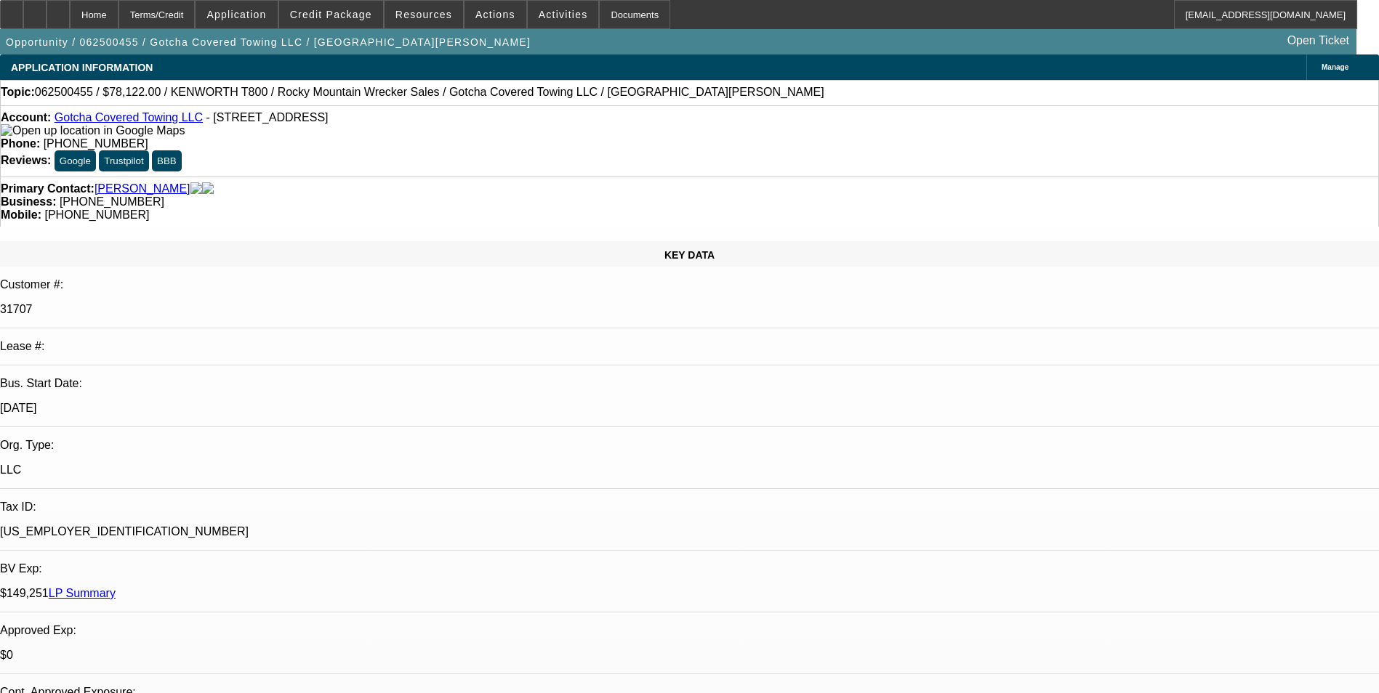
select select "0"
select select "0.1"
select select "0"
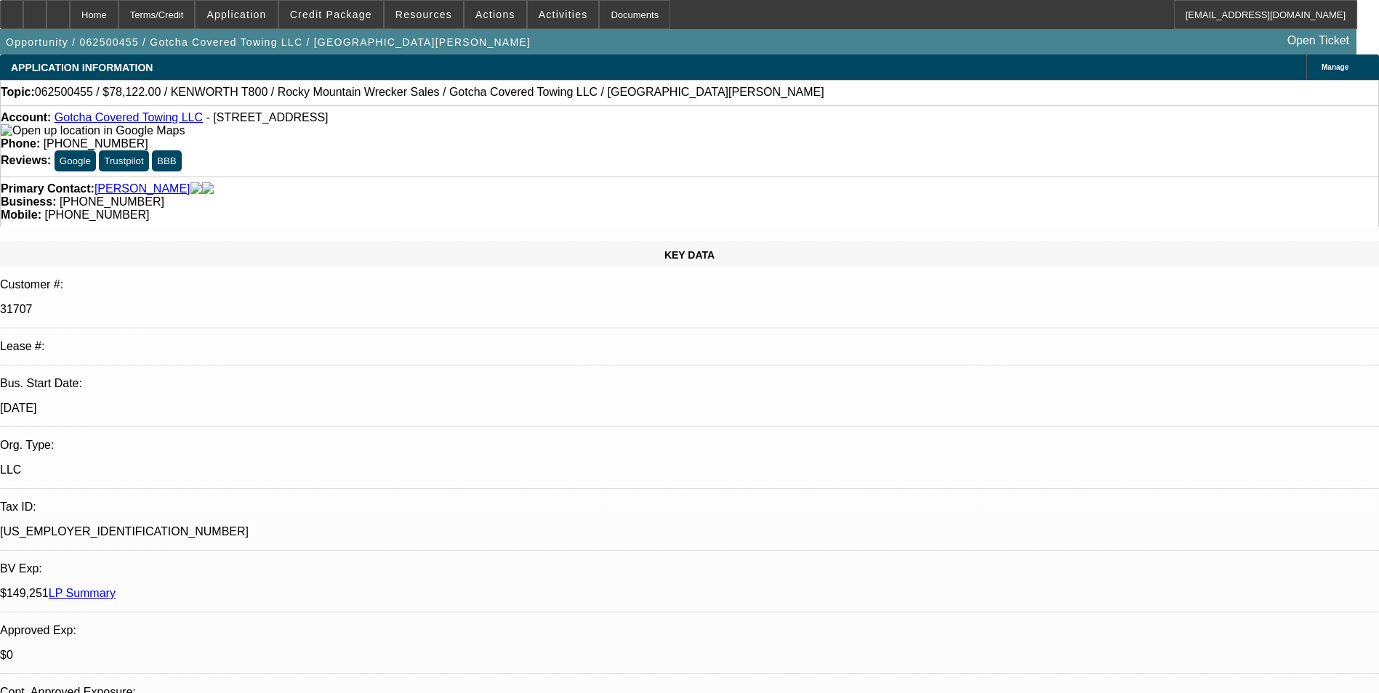
select select "0.1"
select select "0"
select select "0.1"
select select "0"
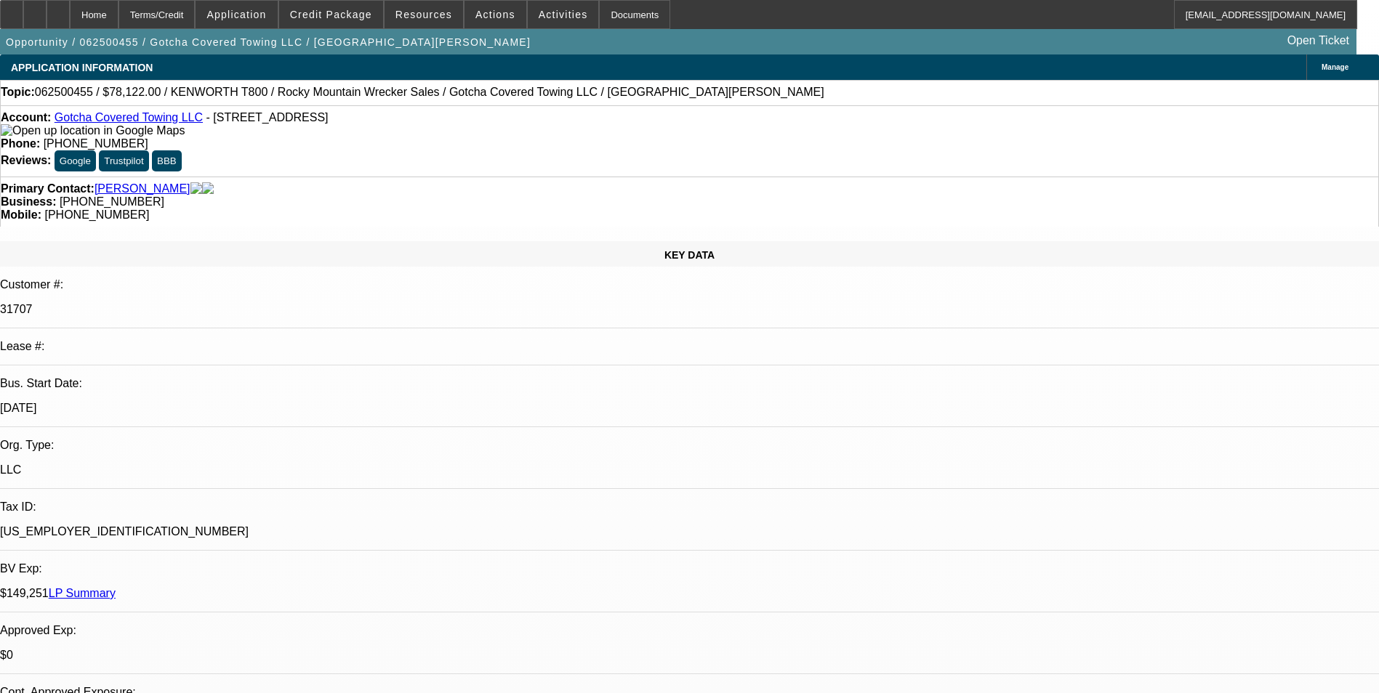
select select "2"
select select "0.1"
select select "1"
select select "3"
select select "4"
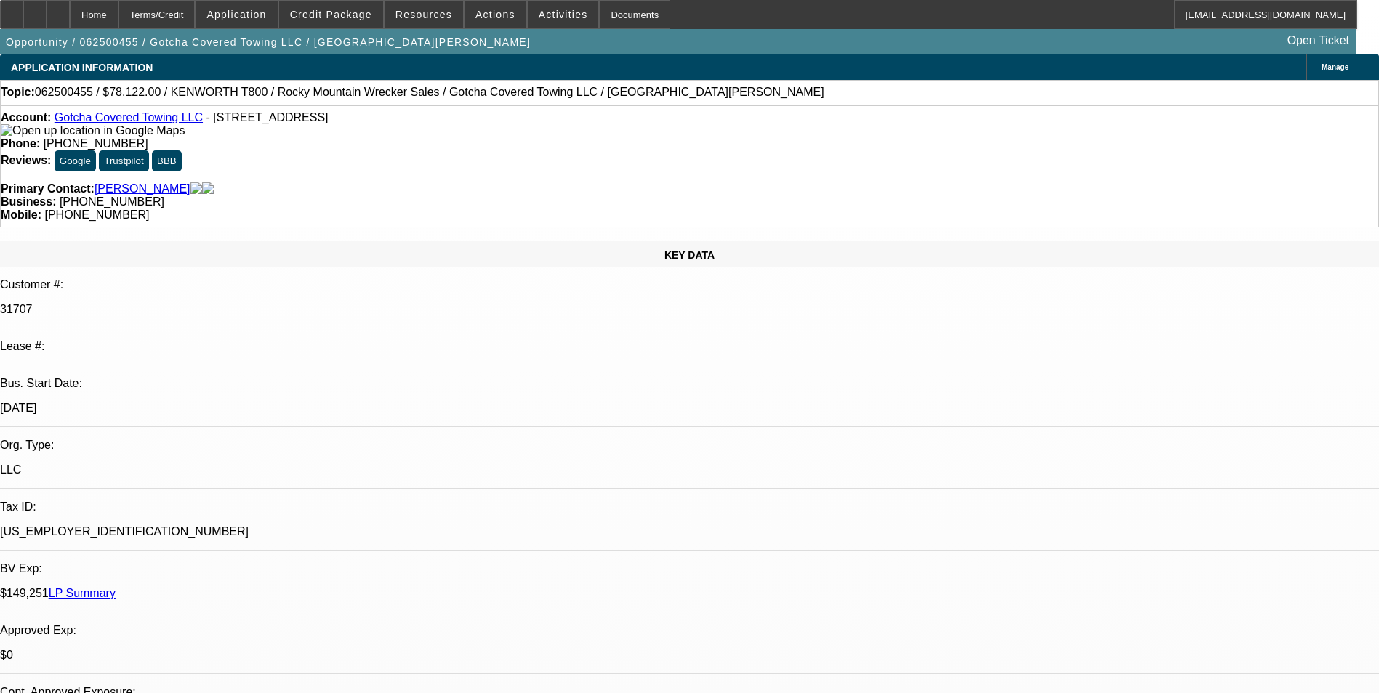
select select "1"
select select "3"
select select "4"
select select "1"
select select "3"
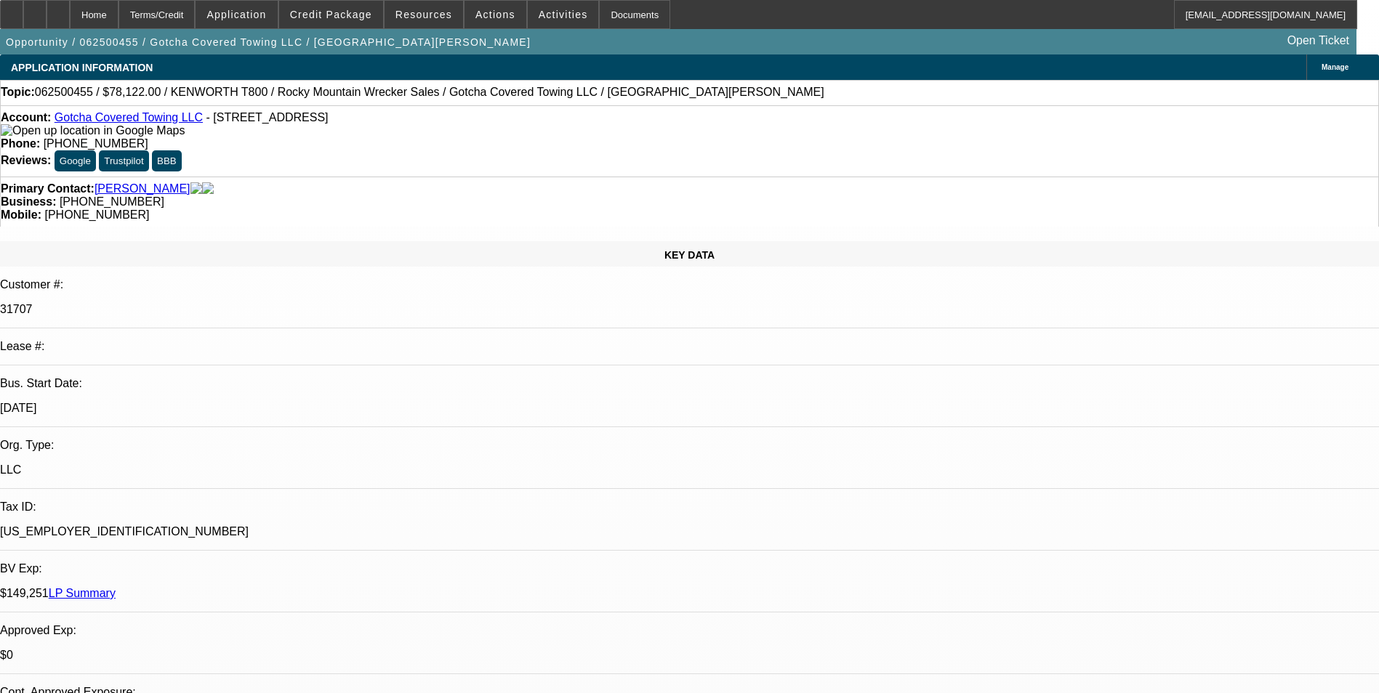
select select "4"
select select "1"
select select "2"
select select "4"
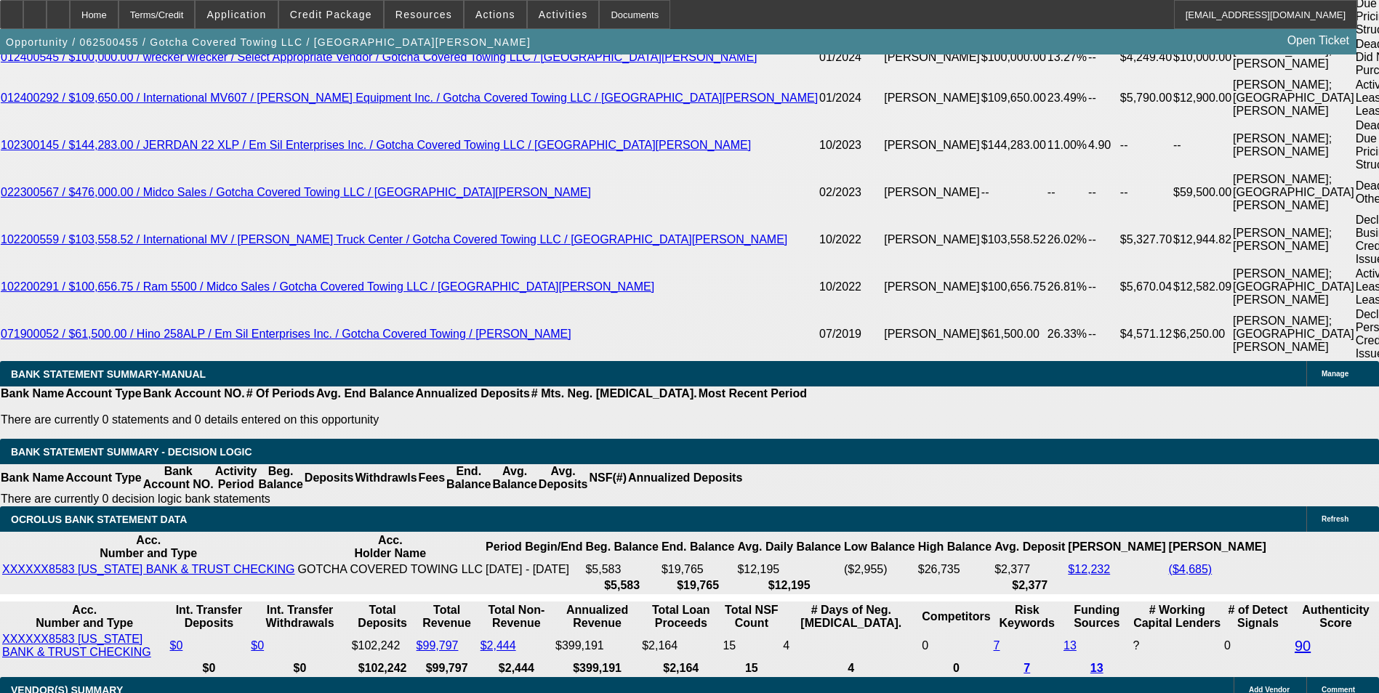
scroll to position [2918, 0]
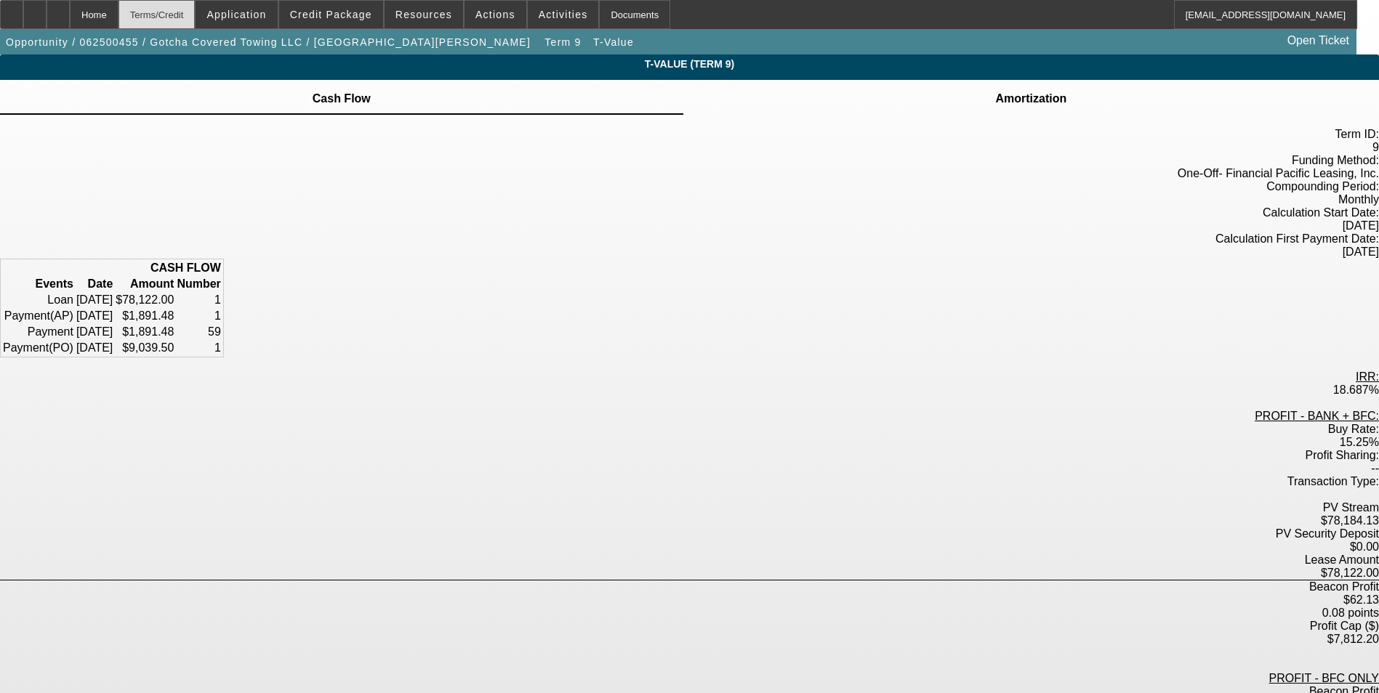
click at [188, 15] on div "Terms/Credit" at bounding box center [156, 14] width 77 height 29
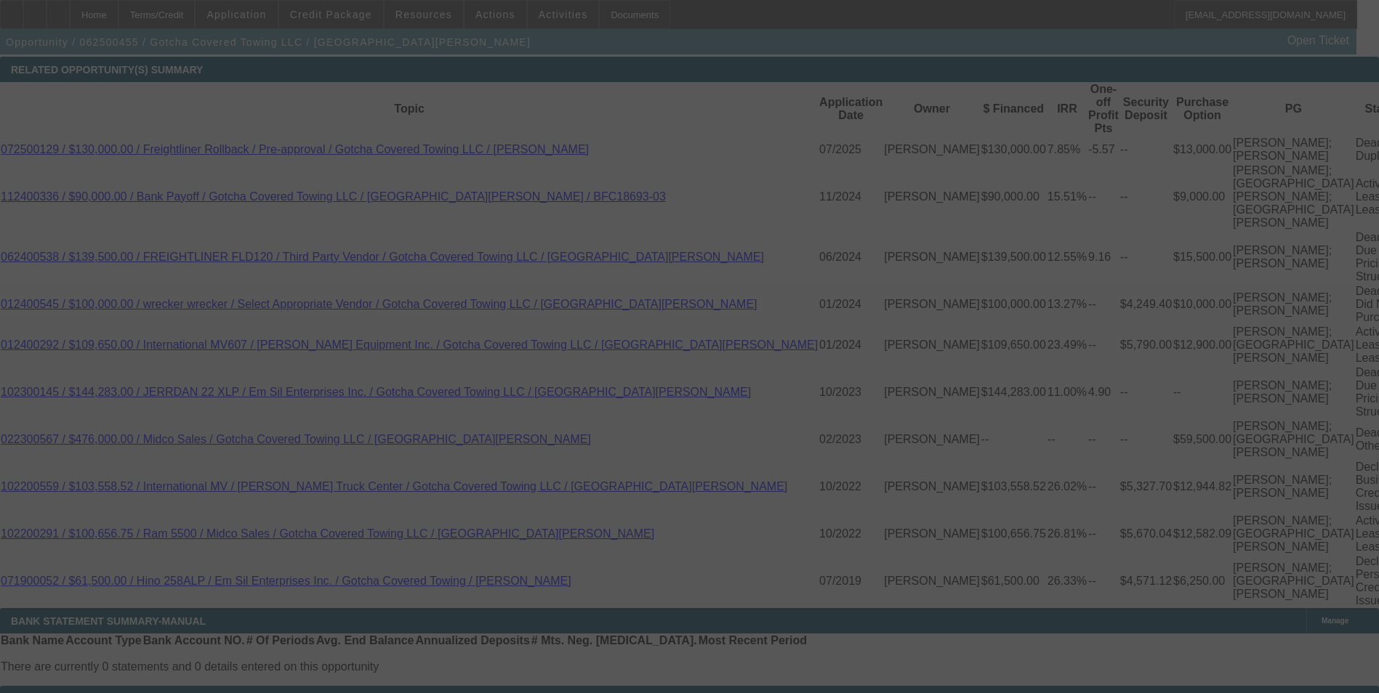
scroll to position [2627, 0]
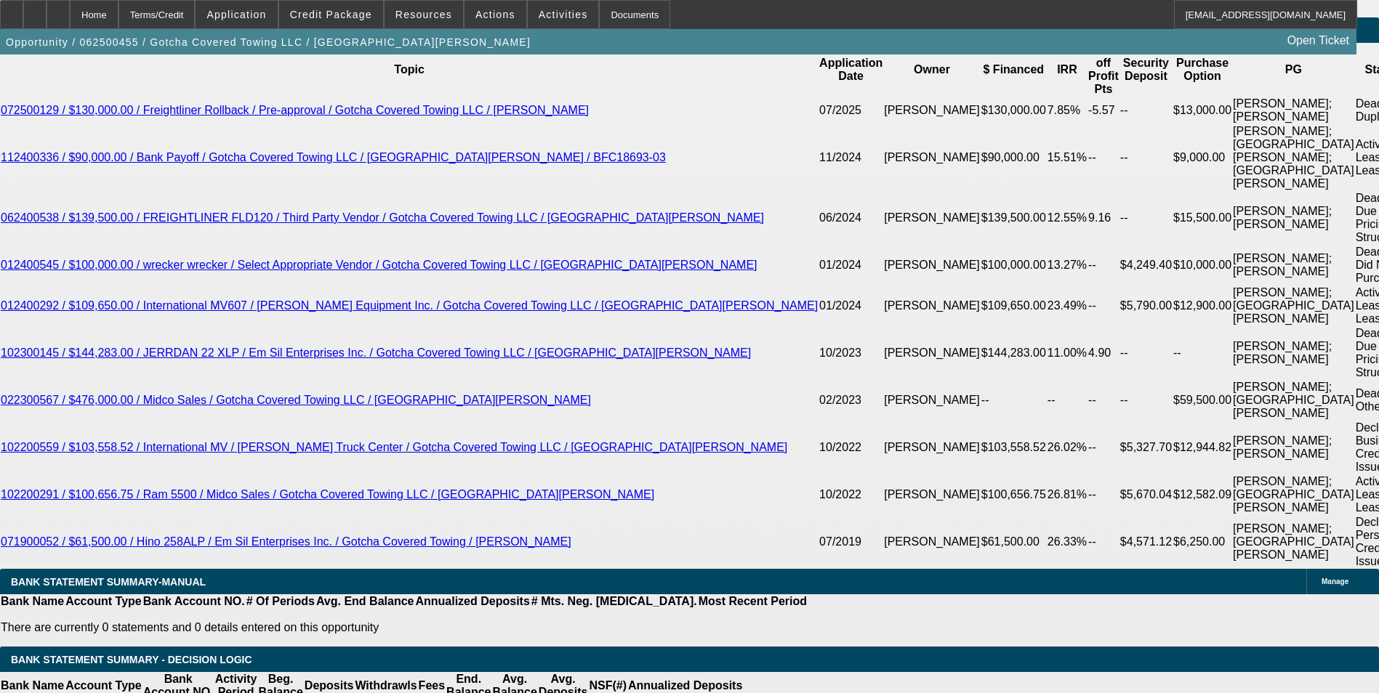
select select "0"
select select "3"
select select "0.1"
select select "4"
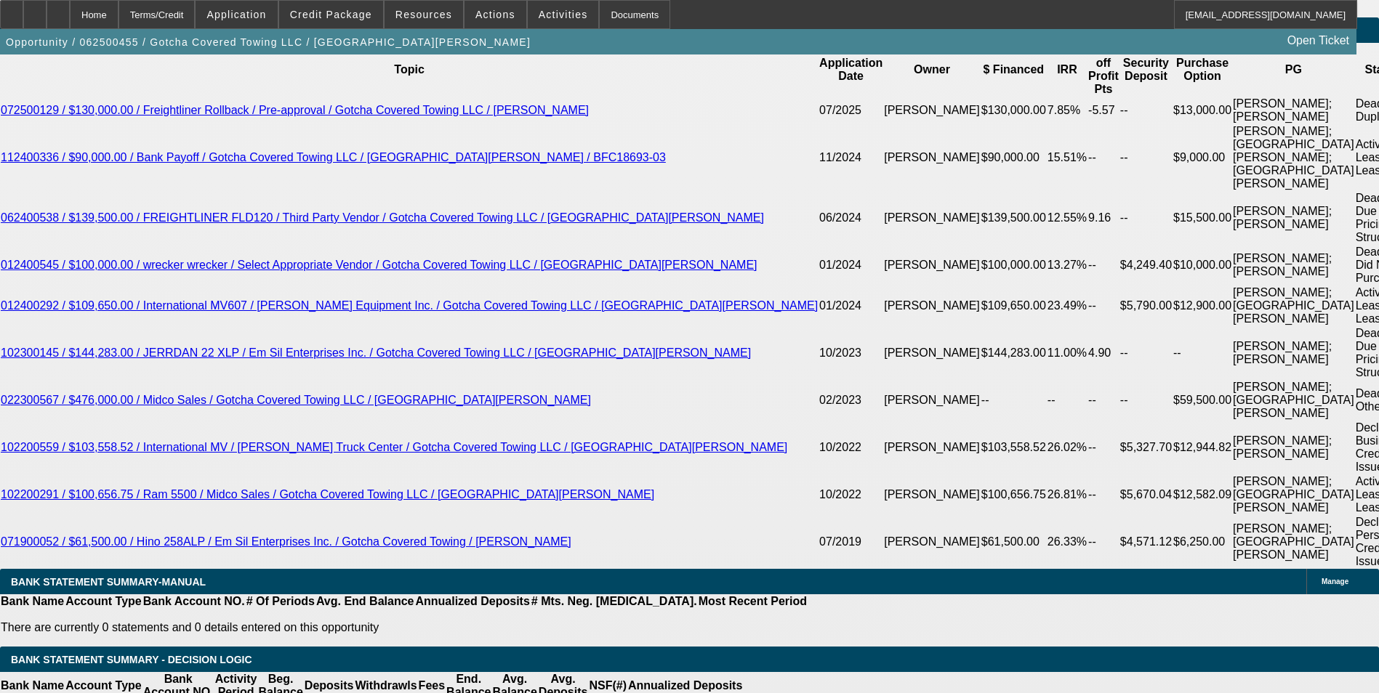
select select "0"
select select "3"
select select "0.1"
select select "4"
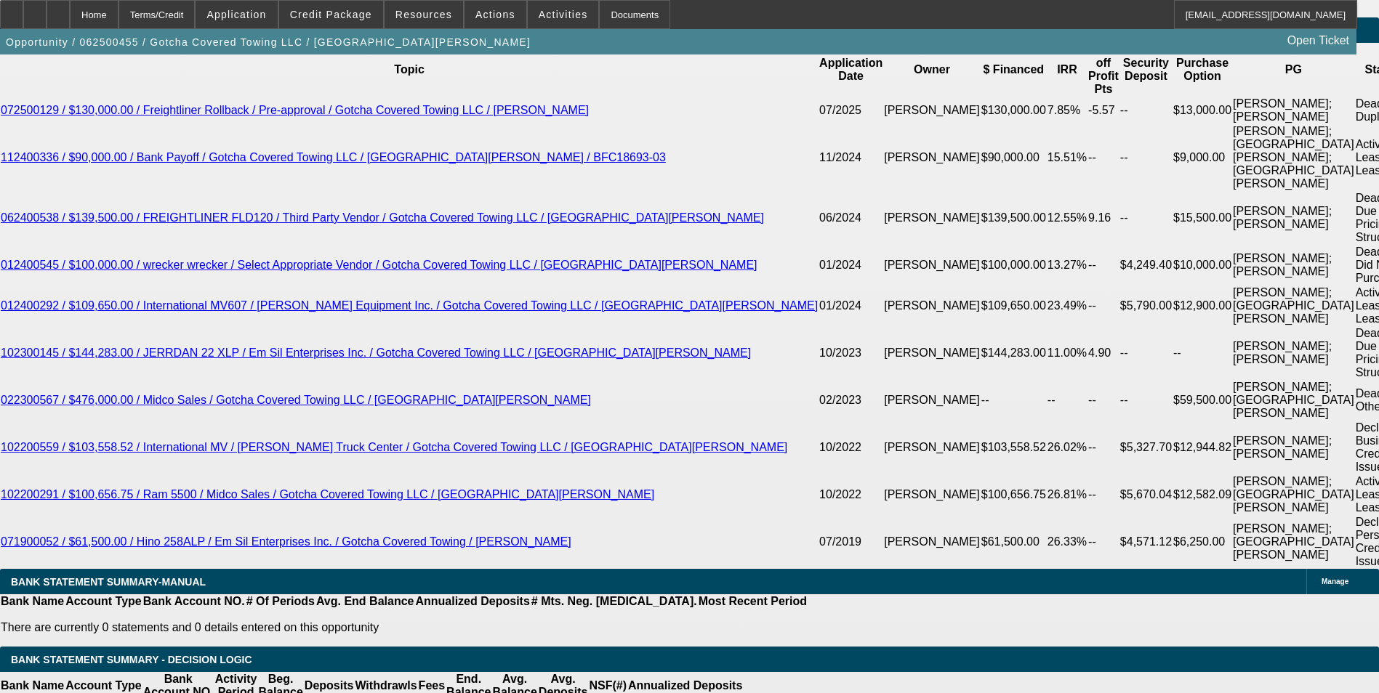
select select "0"
select select "3"
select select "0.1"
select select "4"
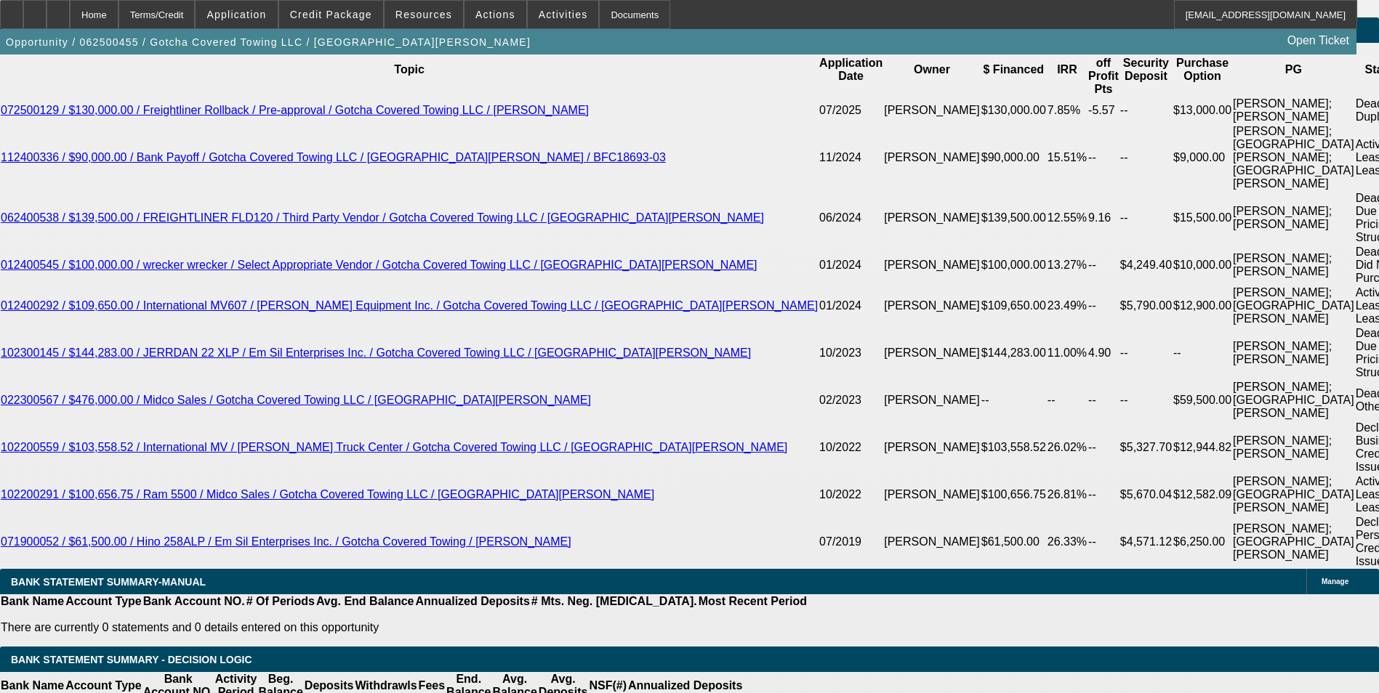
select select "0"
select select "2"
select select "0.1"
select select "4"
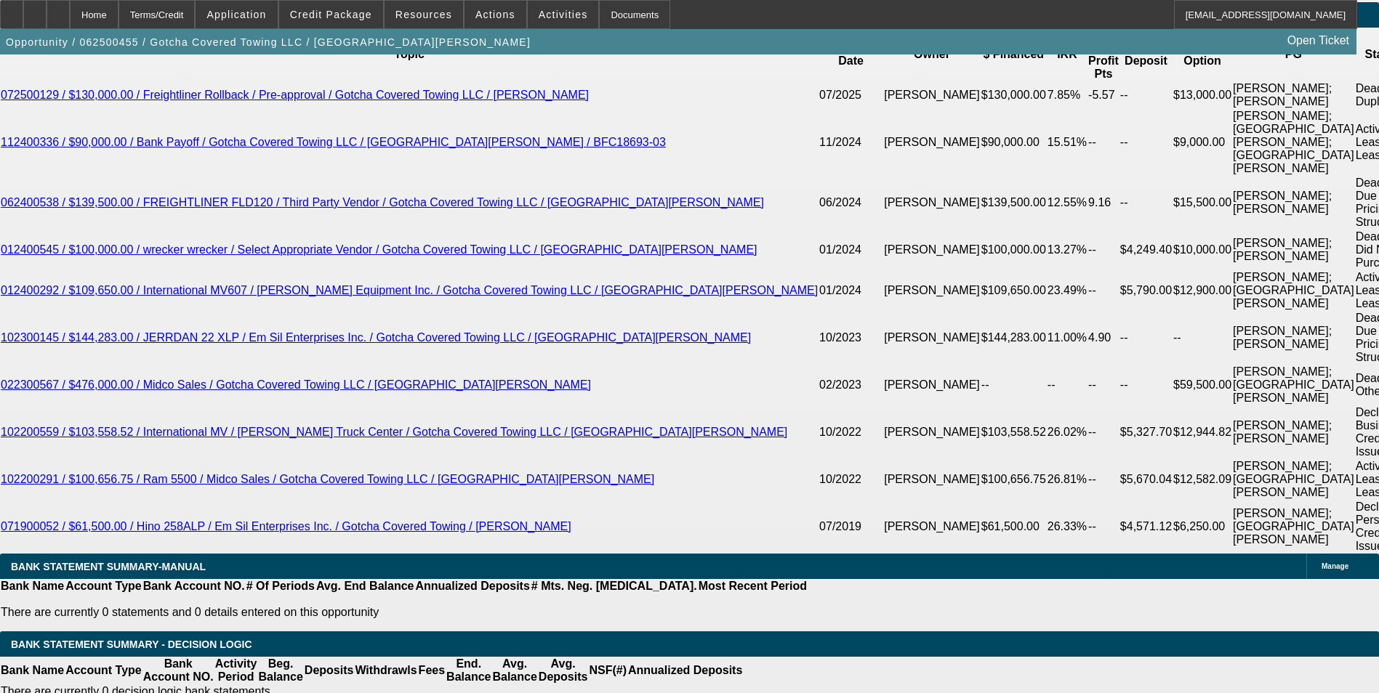
scroll to position [2660, 0]
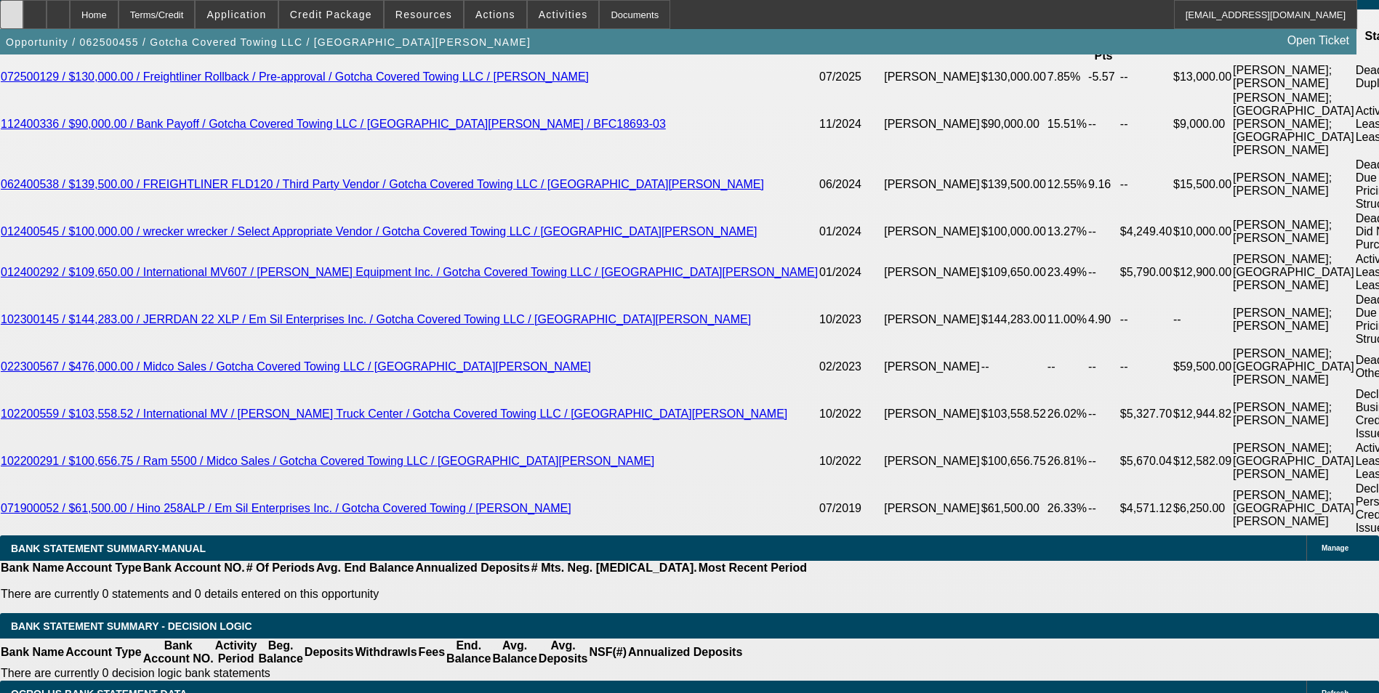
click at [23, 23] on div at bounding box center [11, 14] width 23 height 29
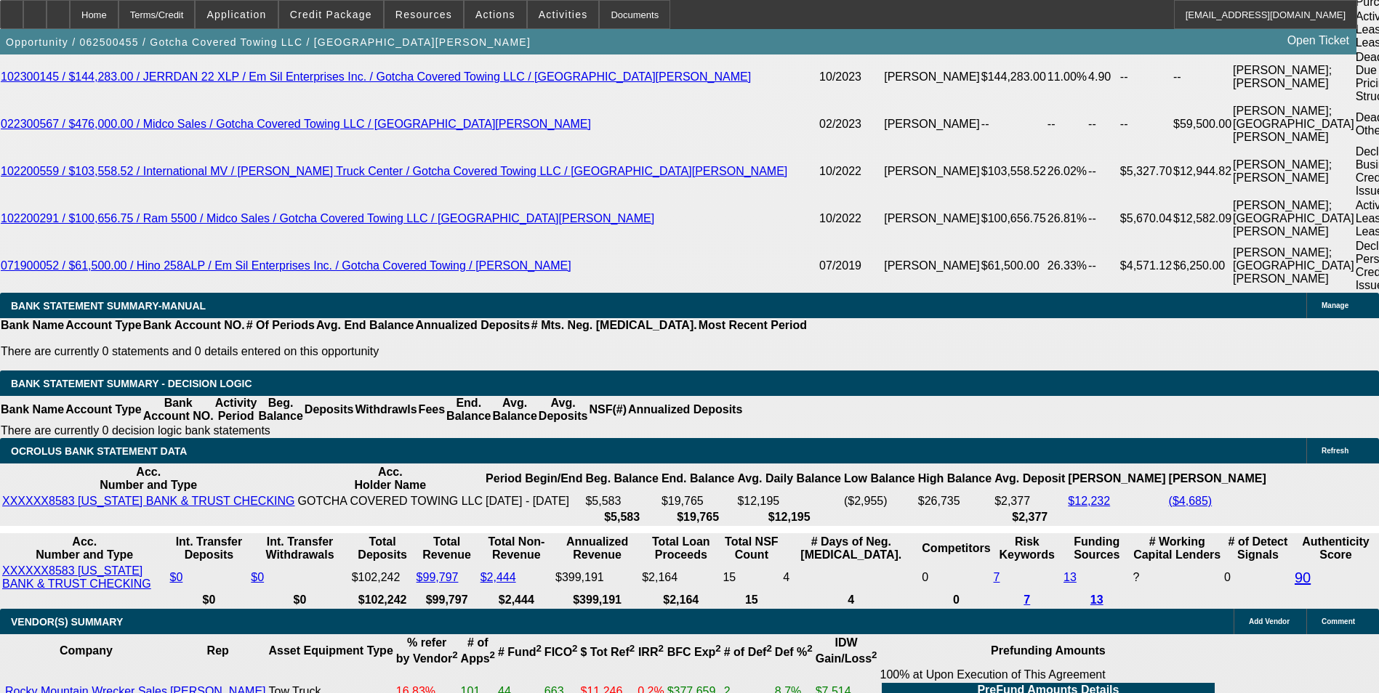
scroll to position [2951, 0]
